Goal: Task Accomplishment & Management: Manage account settings

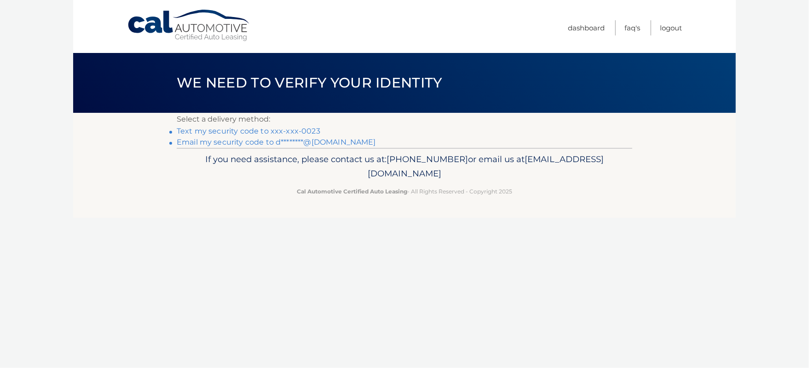
click at [254, 128] on link "Text my security code to xxx-xxx-0023" at bounding box center [249, 131] width 144 height 9
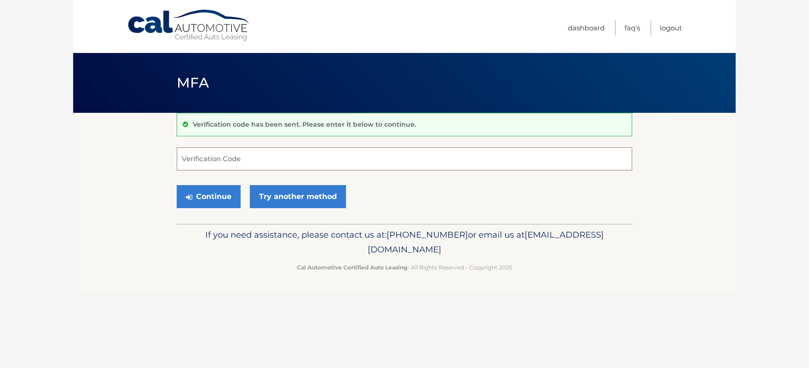
click at [252, 154] on input "Verification Code" at bounding box center [405, 158] width 456 height 23
type input "684447"
click at [177, 185] on button "Continue" at bounding box center [209, 196] width 64 height 23
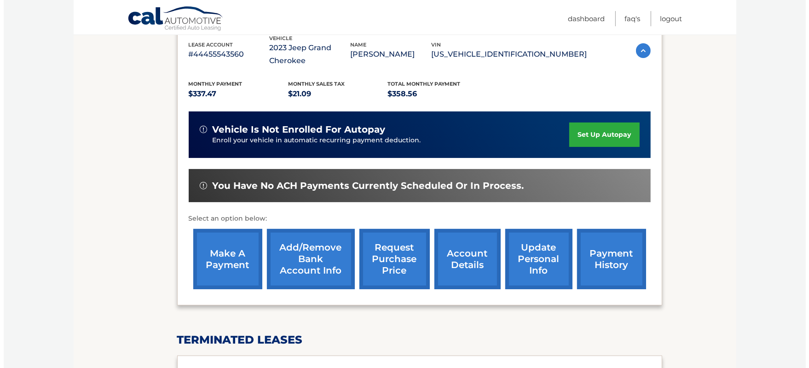
scroll to position [184, 0]
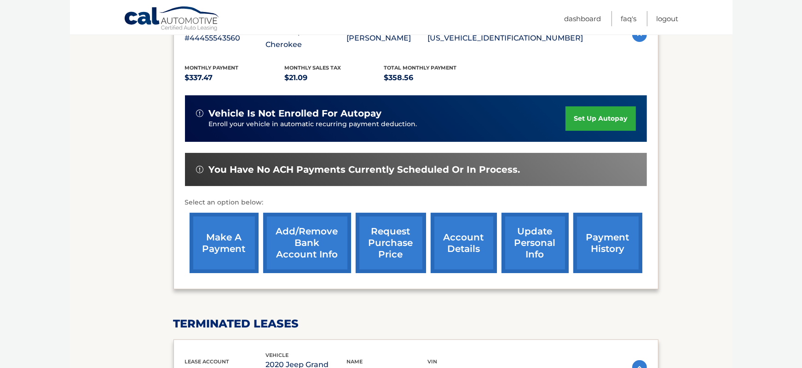
click at [383, 231] on link "request purchase price" at bounding box center [391, 243] width 70 height 60
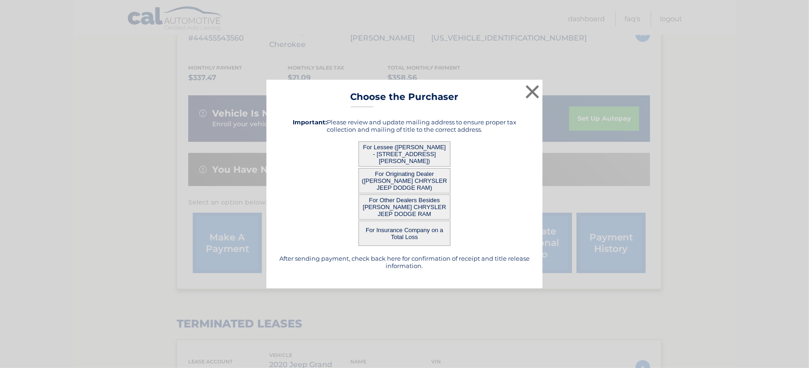
click at [369, 154] on button "For Lessee (DANIEL AHEARN - 278 MANNING ST, APT 304, HUDSON, ma 01749)" at bounding box center [405, 153] width 92 height 25
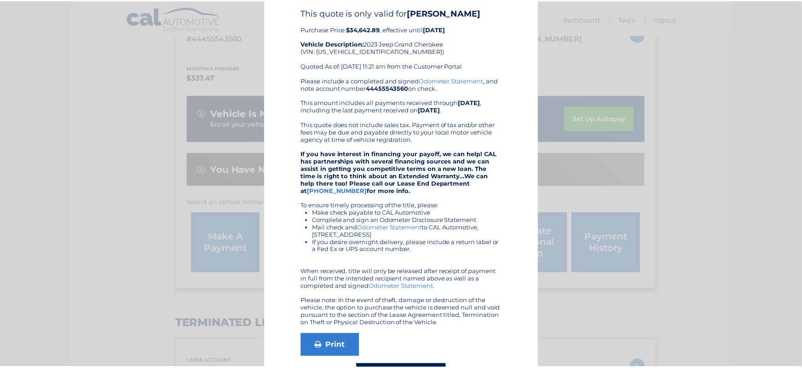
scroll to position [0, 0]
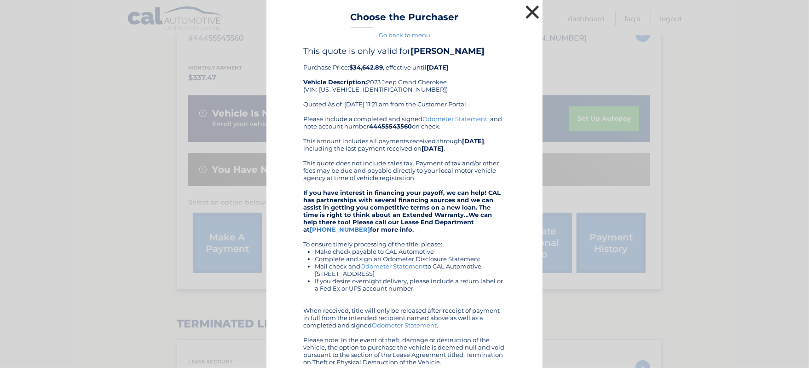
click at [527, 12] on button "×" at bounding box center [532, 12] width 18 height 18
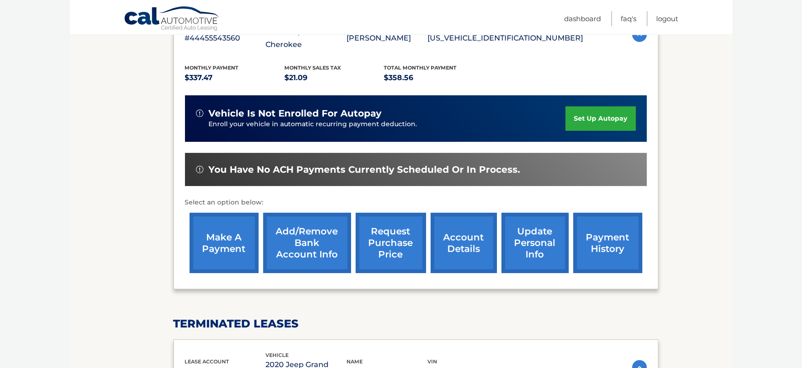
click at [228, 230] on link "make a payment" at bounding box center [224, 243] width 69 height 60
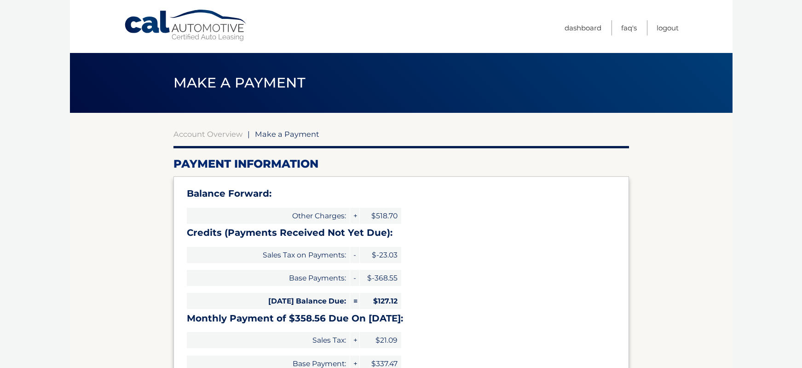
select select "MzVhNmQzNGItZjZkOC00ODlmLTljNWItMWQwZDY4NzM2Y2Qx"
